Goal: Find contact information: Find contact information

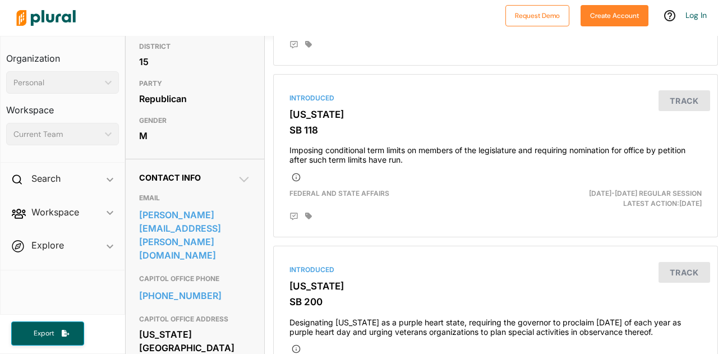
scroll to position [228, 0]
click at [151, 238] on link "[PERSON_NAME][EMAIL_ADDRESS][PERSON_NAME][DOMAIN_NAME]" at bounding box center [195, 234] width 112 height 57
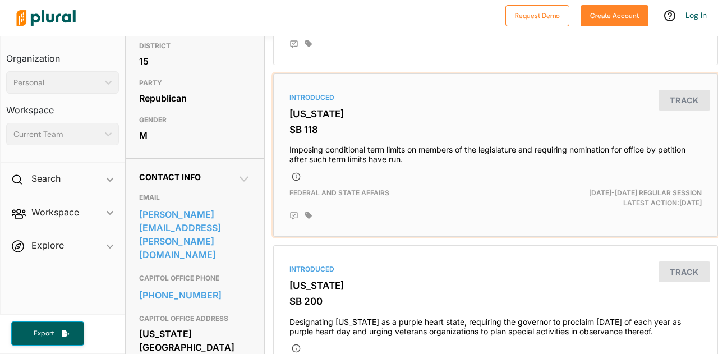
click at [503, 110] on h3 "[US_STATE]" at bounding box center [495, 113] width 412 height 11
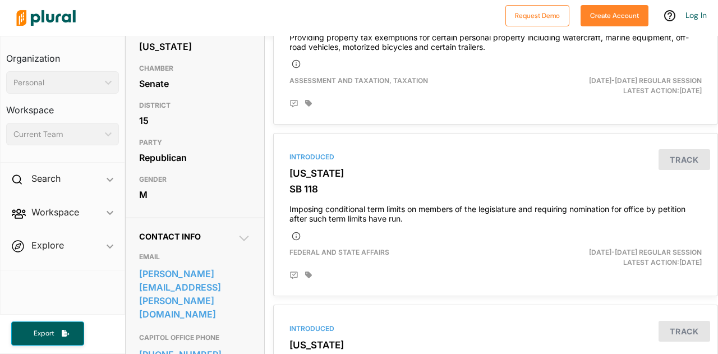
scroll to position [257, 0]
